Goal: Find specific page/section: Find specific page/section

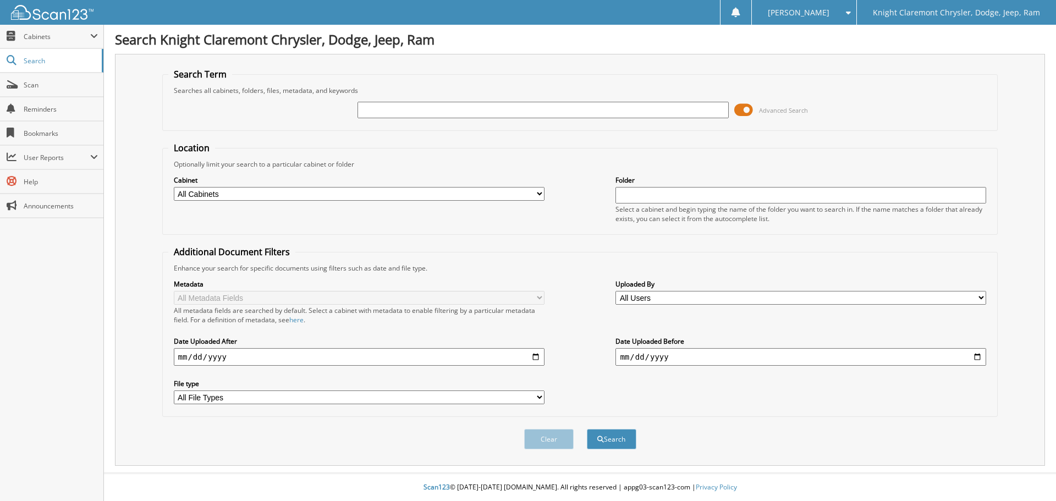
click at [410, 107] on input "text" at bounding box center [542, 110] width 371 height 16
type input "FA3233"
click at [587, 429] on button "Search" at bounding box center [611, 439] width 49 height 20
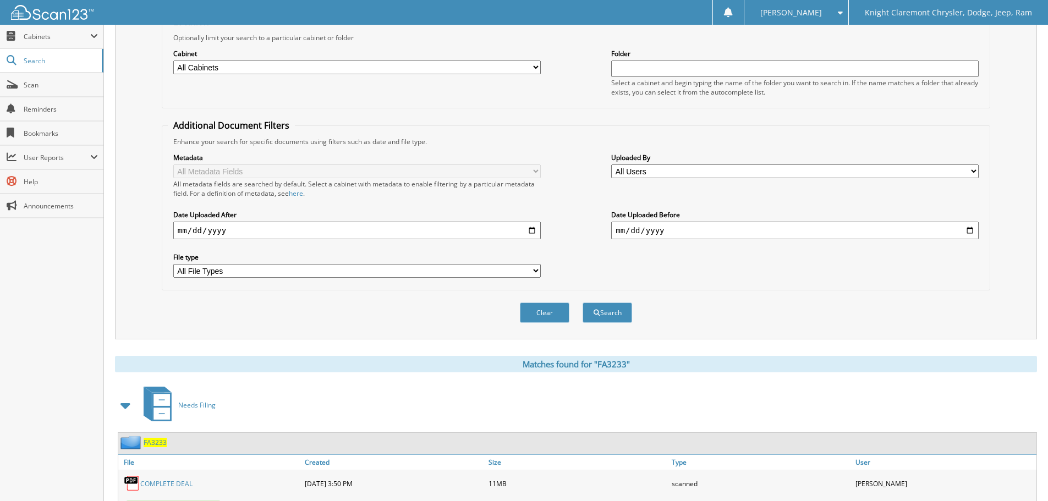
scroll to position [275, 0]
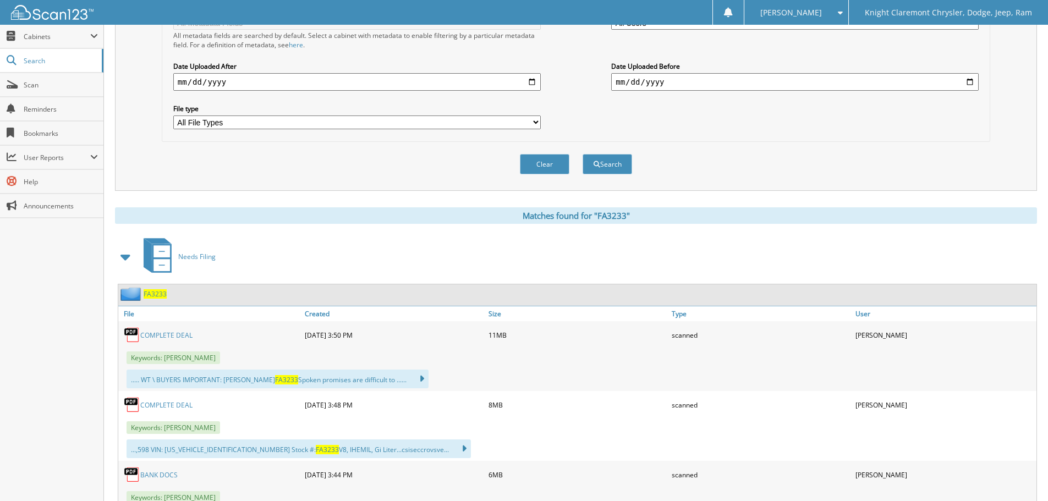
click at [179, 335] on link "COMPLETE DEAL" at bounding box center [166, 334] width 52 height 9
click at [166, 404] on link "COMPLETE DEAL" at bounding box center [166, 404] width 52 height 9
